Goal: Task Accomplishment & Management: Manage account settings

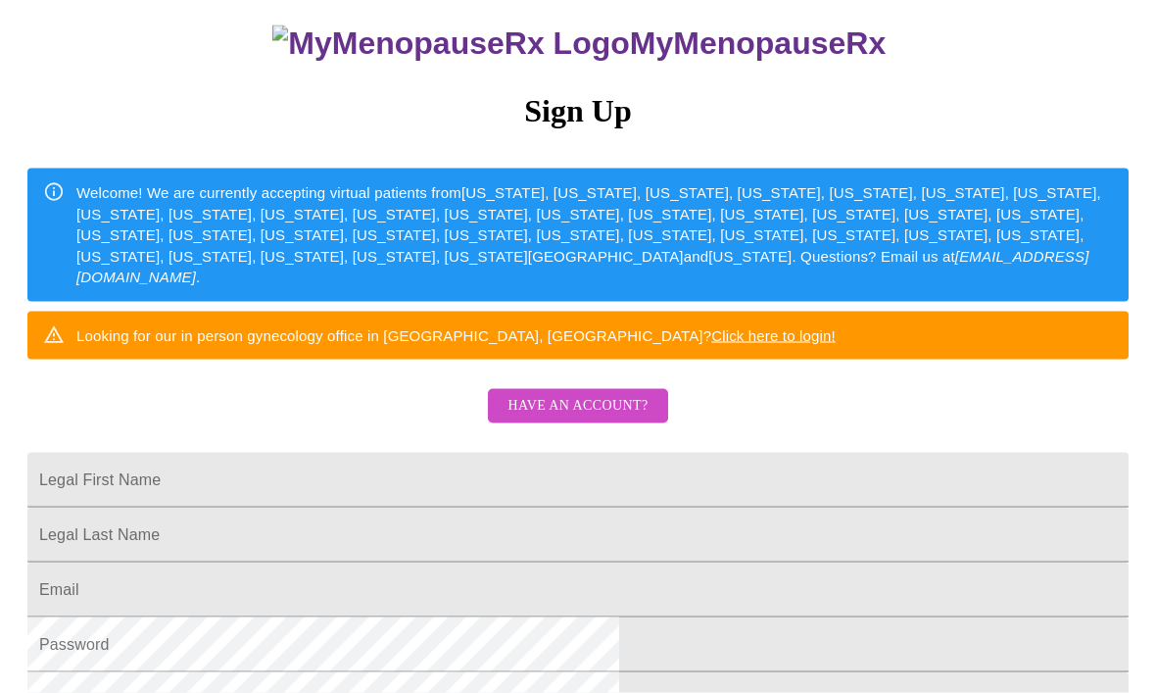
scroll to position [20, 0]
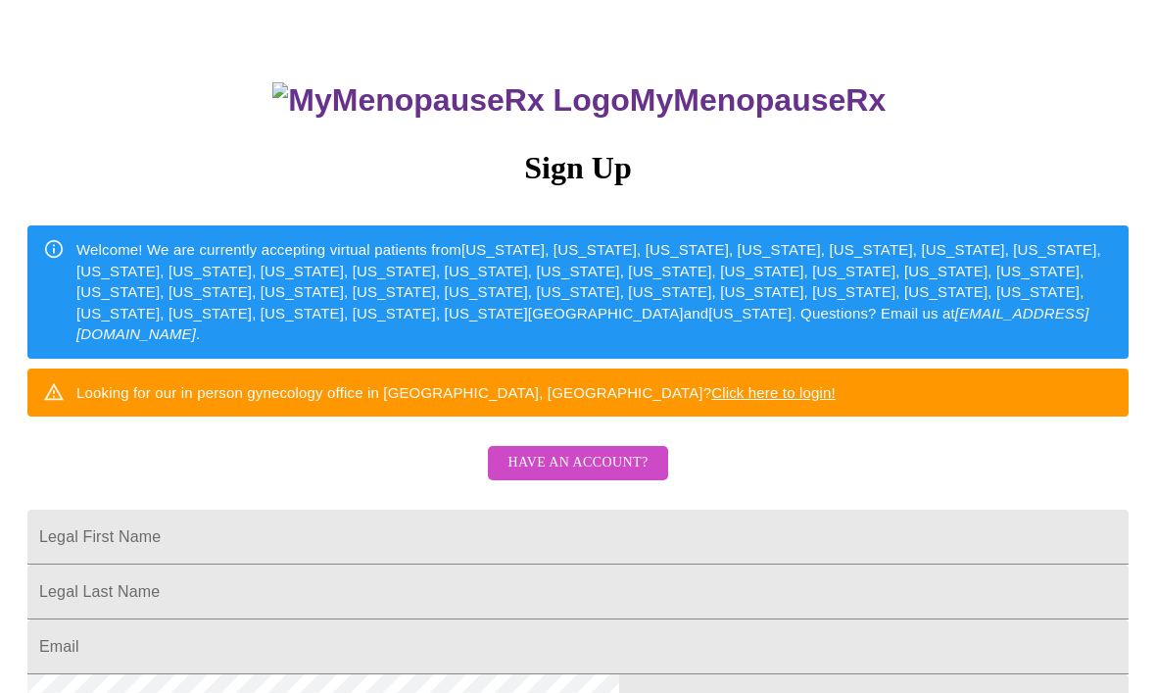
click at [609, 451] on span "Have an account?" at bounding box center [577, 463] width 140 height 24
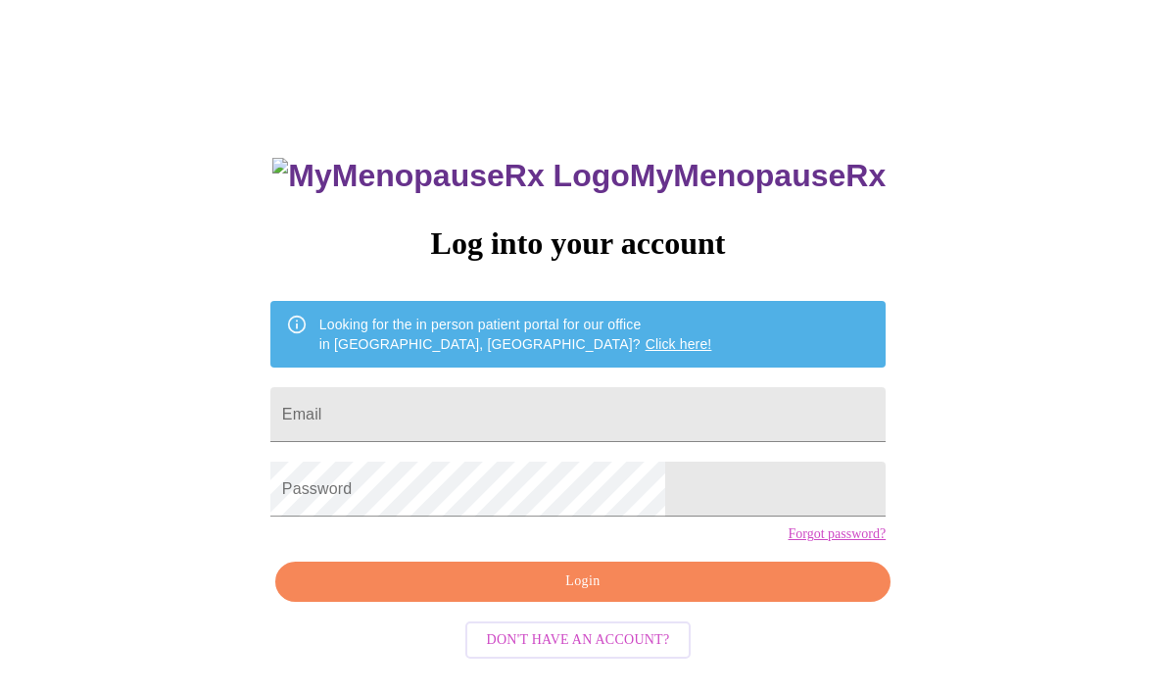
click at [699, 392] on input "Email" at bounding box center [577, 414] width 615 height 55
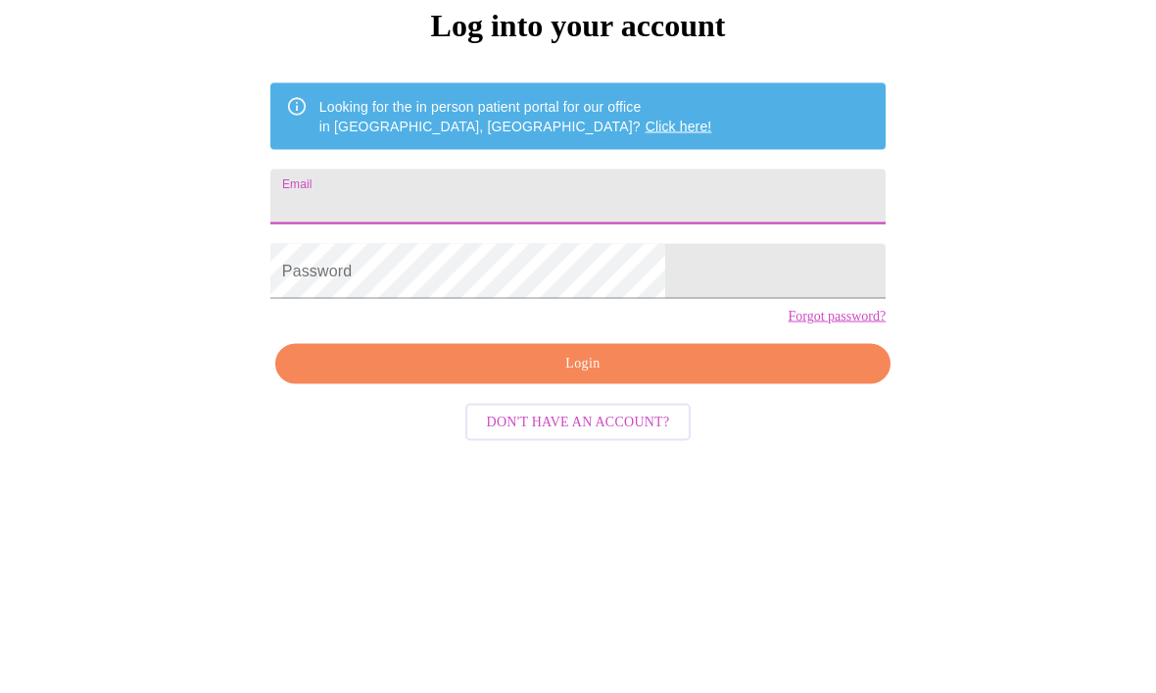
type input "[EMAIL_ADDRESS][DOMAIN_NAME]"
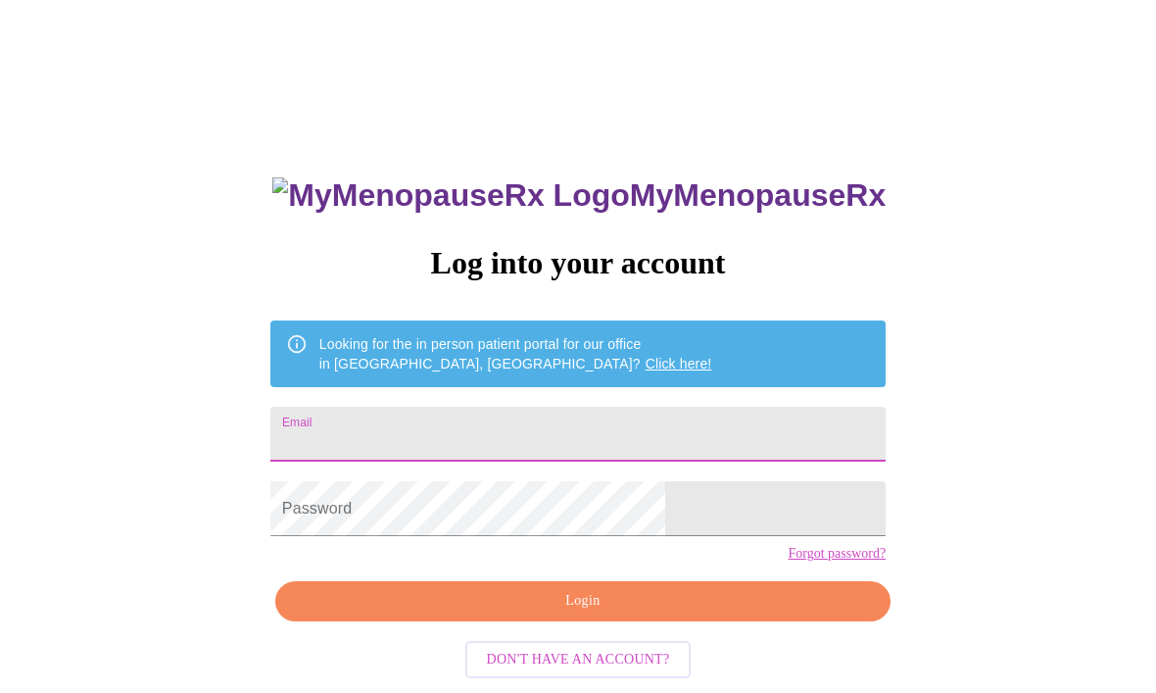
scroll to position [244, 0]
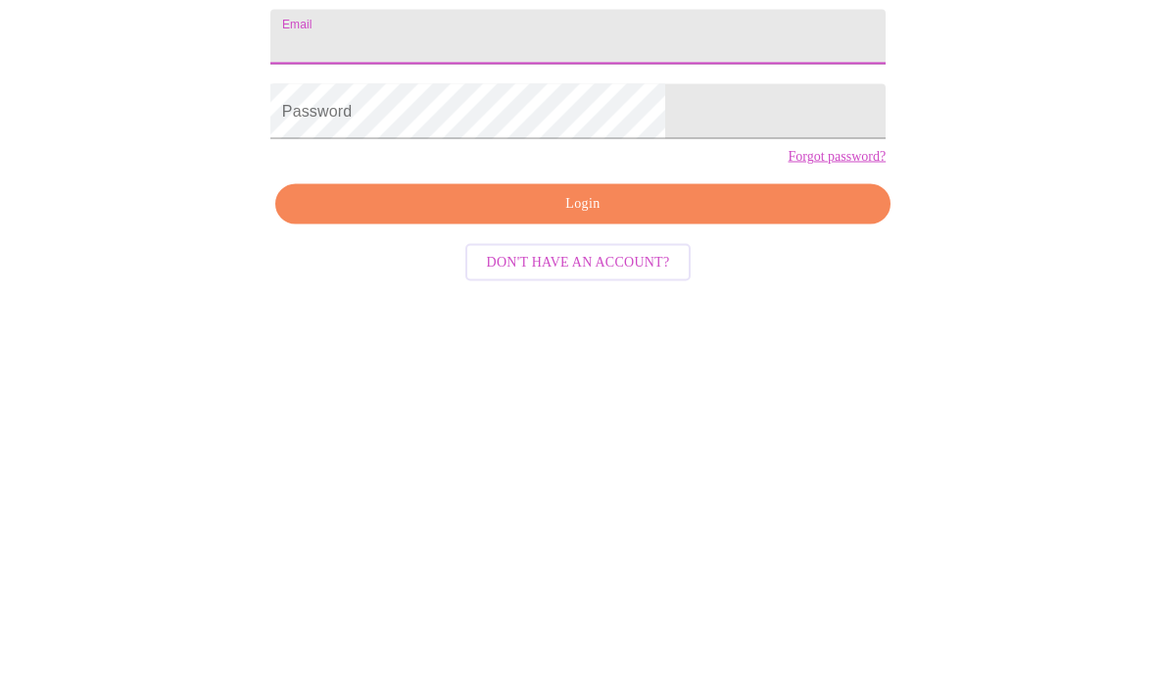
type input "[EMAIL_ADDRESS][DOMAIN_NAME]"
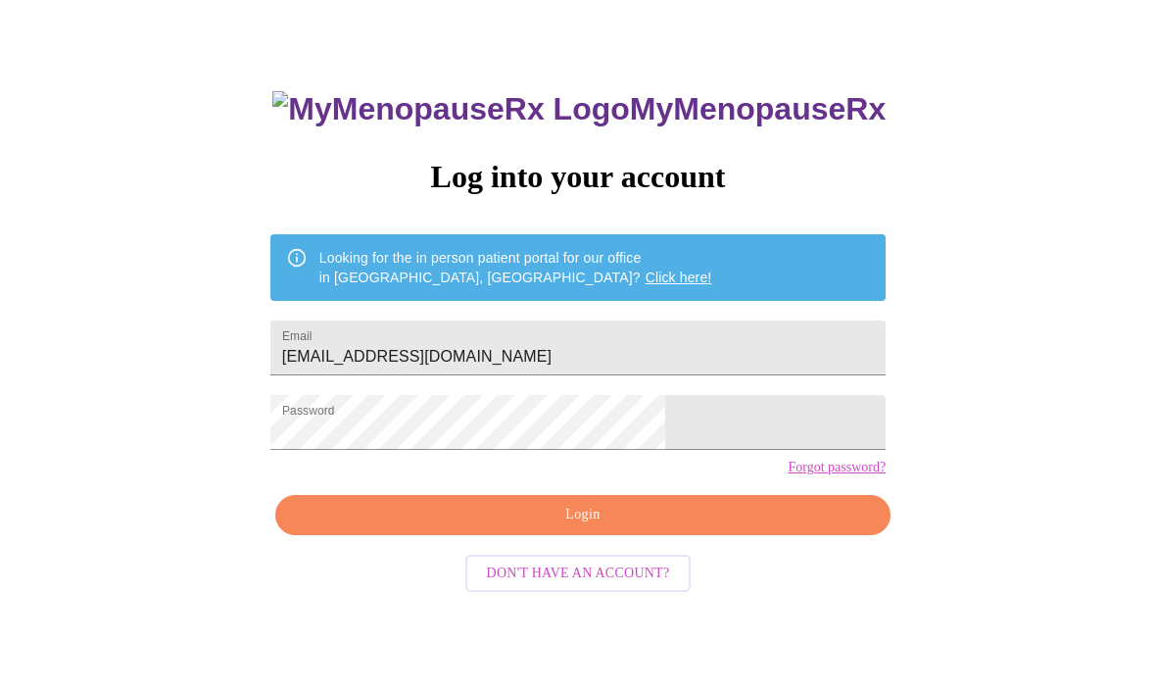
click at [611, 528] on span "Login" at bounding box center [583, 516] width 570 height 24
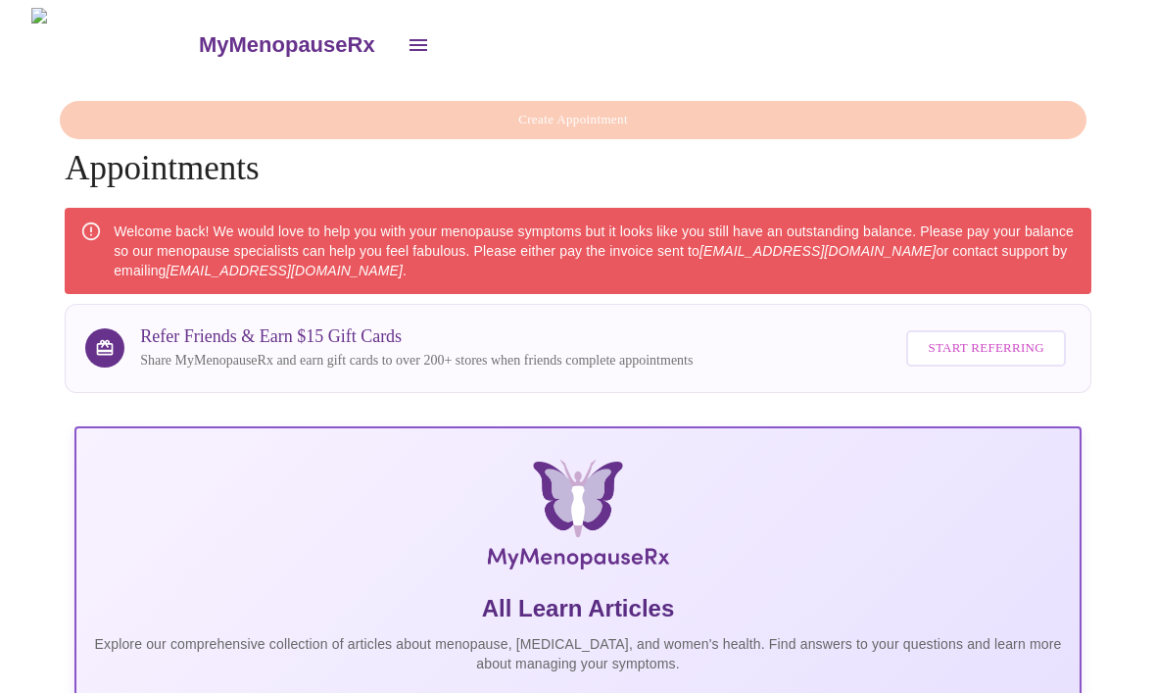
click at [953, 110] on h4 "Create Appointment Appointments" at bounding box center [578, 144] width 1027 height 87
click at [597, 101] on h4 "Create Appointment Appointments" at bounding box center [578, 144] width 1027 height 87
click at [94, 110] on h4 "Create Appointment Appointments" at bounding box center [578, 144] width 1027 height 87
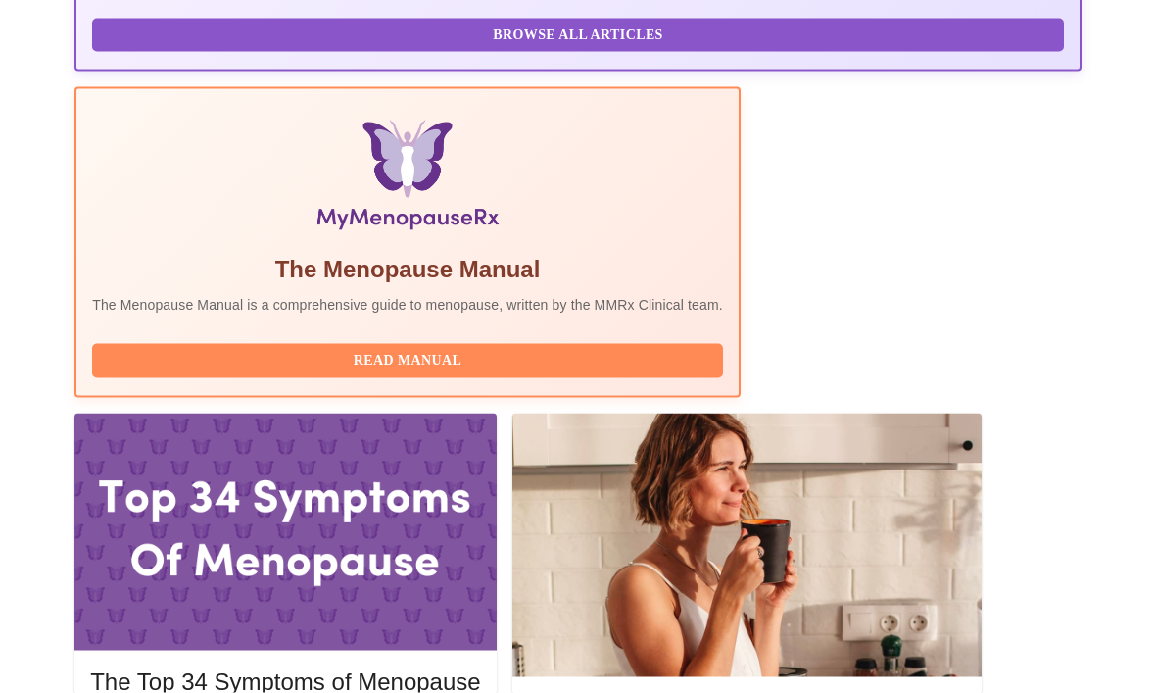
scroll to position [685, 0]
